Goal: Check status: Check status

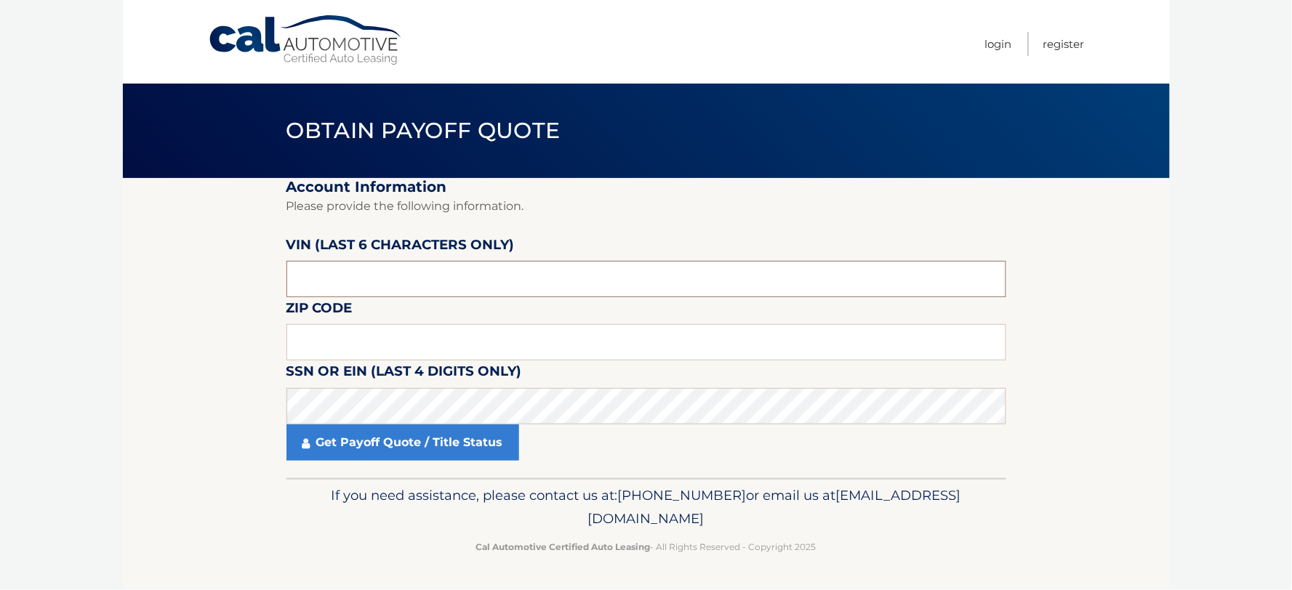
click at [760, 293] on input "text" at bounding box center [647, 279] width 720 height 36
type input "676774"
type input "11771"
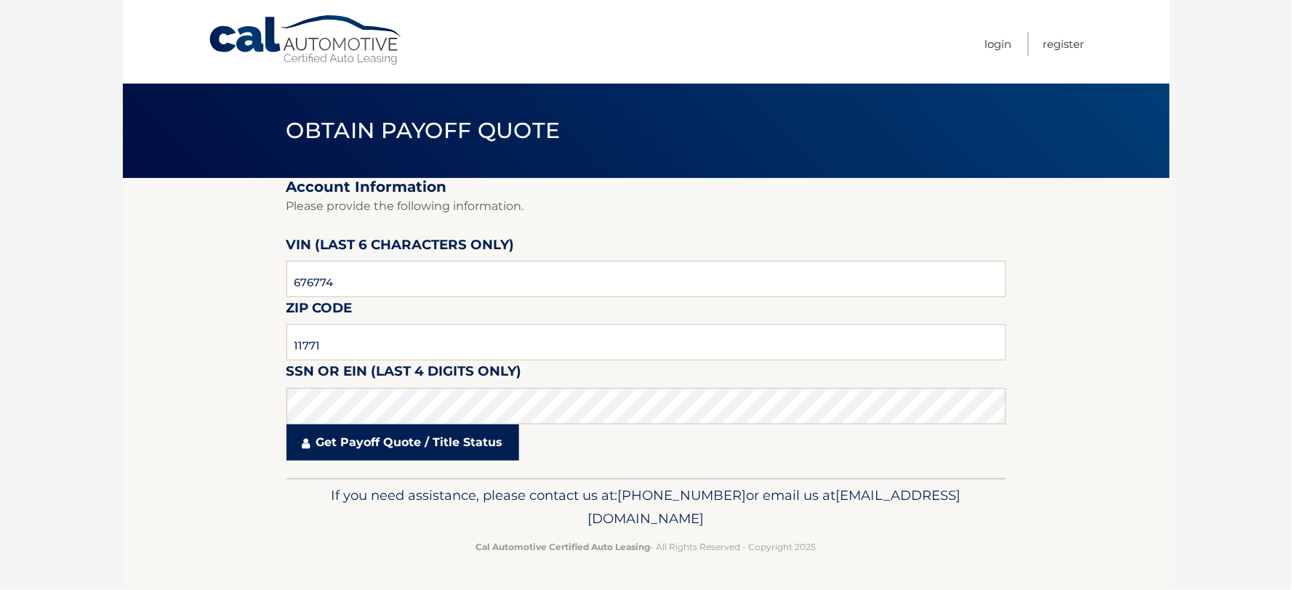
click at [447, 439] on link "Get Payoff Quote / Title Status" at bounding box center [403, 443] width 233 height 36
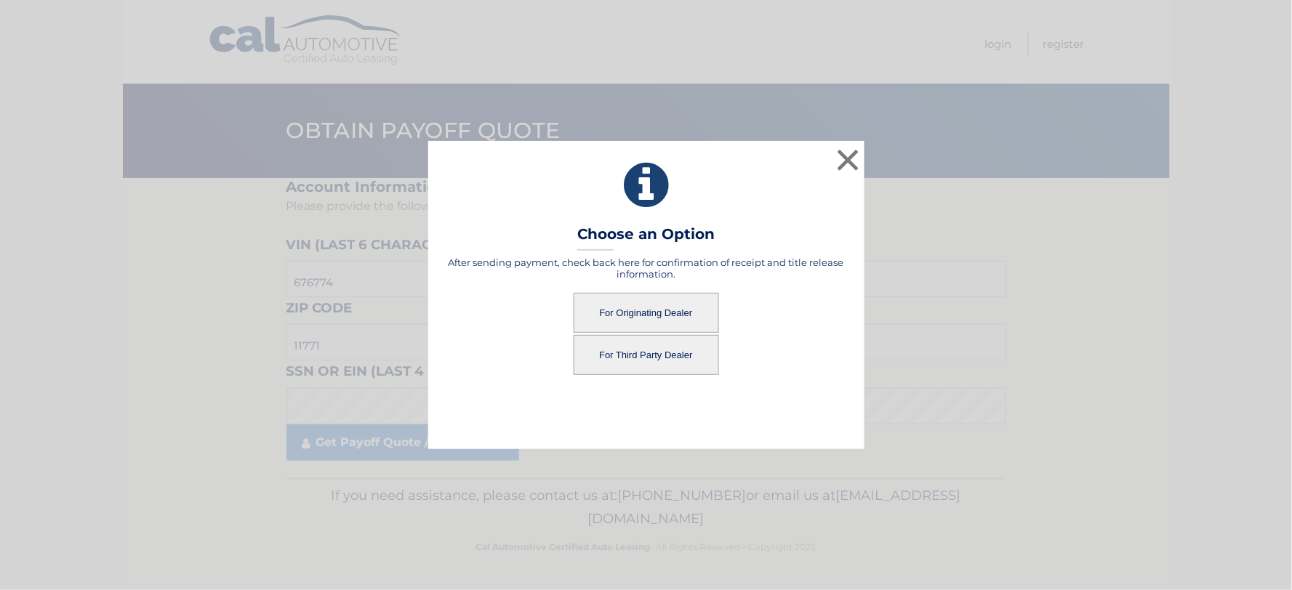
click at [684, 316] on button "For Originating Dealer" at bounding box center [646, 313] width 145 height 40
click at [662, 319] on button "For Originating Dealer" at bounding box center [646, 313] width 145 height 40
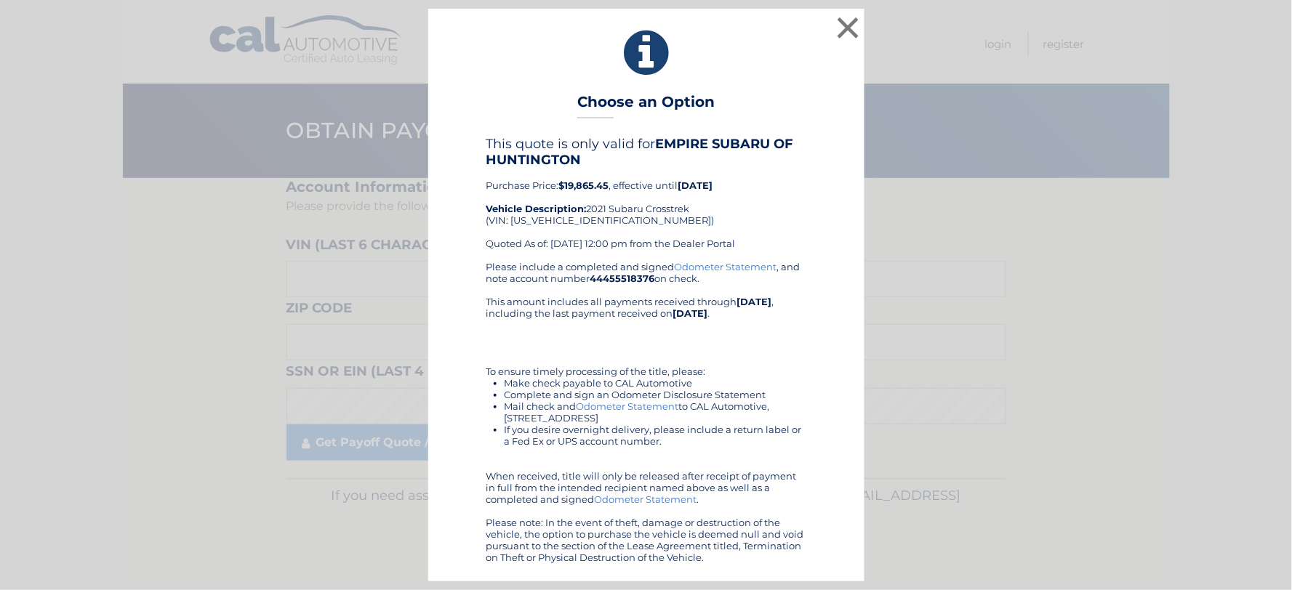
click at [801, 178] on div "This quote is only valid for EMPIRE SUBARU OF HUNTINGTON Purchase Price: $19,86…" at bounding box center [647, 198] width 320 height 125
